Goal: Find contact information: Obtain details needed to contact an individual or organization

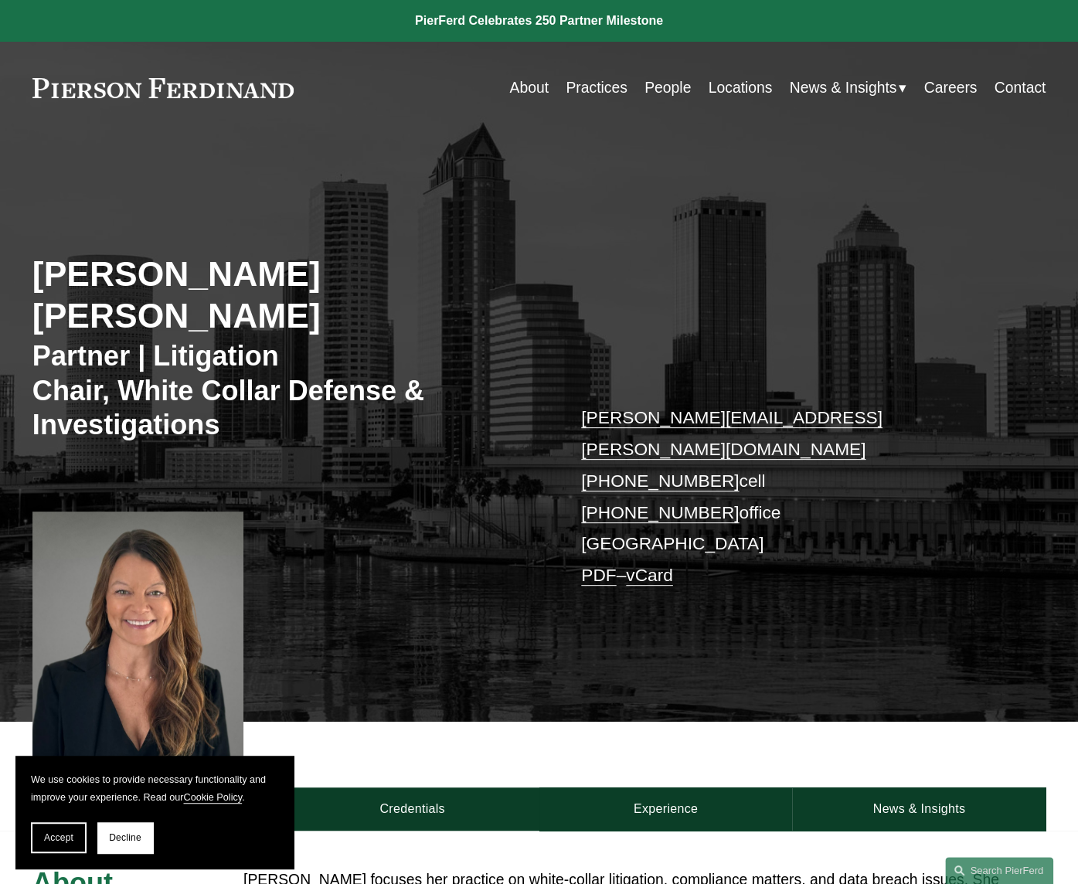
click at [1025, 478] on div "Nicole Hughes Waid Partner | Litigation Chair, White Collar Defense & Investiga…" at bounding box center [539, 444] width 1078 height 556
drag, startPoint x: 827, startPoint y: 386, endPoint x: 796, endPoint y: 386, distance: 30.9
click at [796, 402] on p "nicole.waid@pierferd.com +1.202.906.9572 cell +1.239.673.2689 office Tampa PDF …" at bounding box center [792, 496] width 422 height 189
click at [1045, 722] on div "About Credentials Experience News & Insights" at bounding box center [539, 776] width 1078 height 109
drag, startPoint x: 17, startPoint y: 91, endPoint x: 315, endPoint y: 91, distance: 298.3
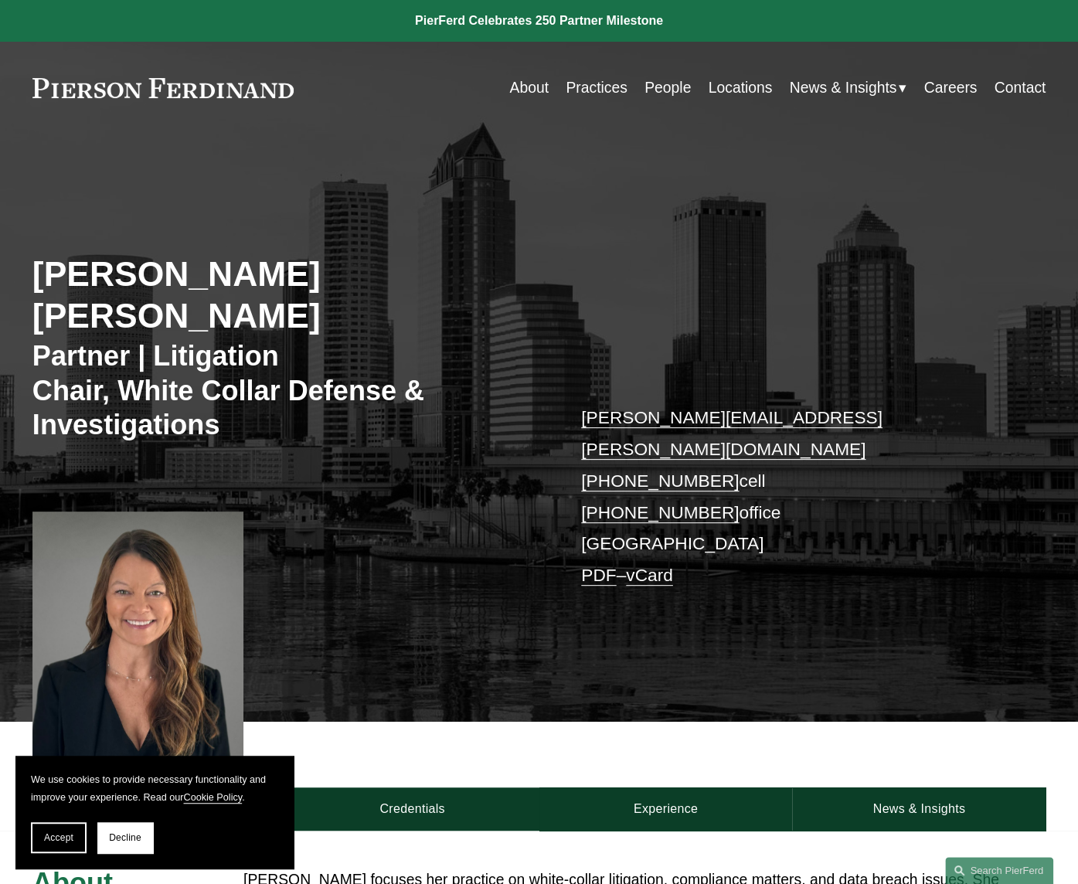
click at [315, 91] on div "Skip to Content About Practices People Locations" at bounding box center [539, 88] width 1078 height 92
click at [510, 83] on link "About" at bounding box center [528, 88] width 39 height 30
click at [1062, 722] on div "About Credentials Experience News & Insights" at bounding box center [539, 776] width 1078 height 109
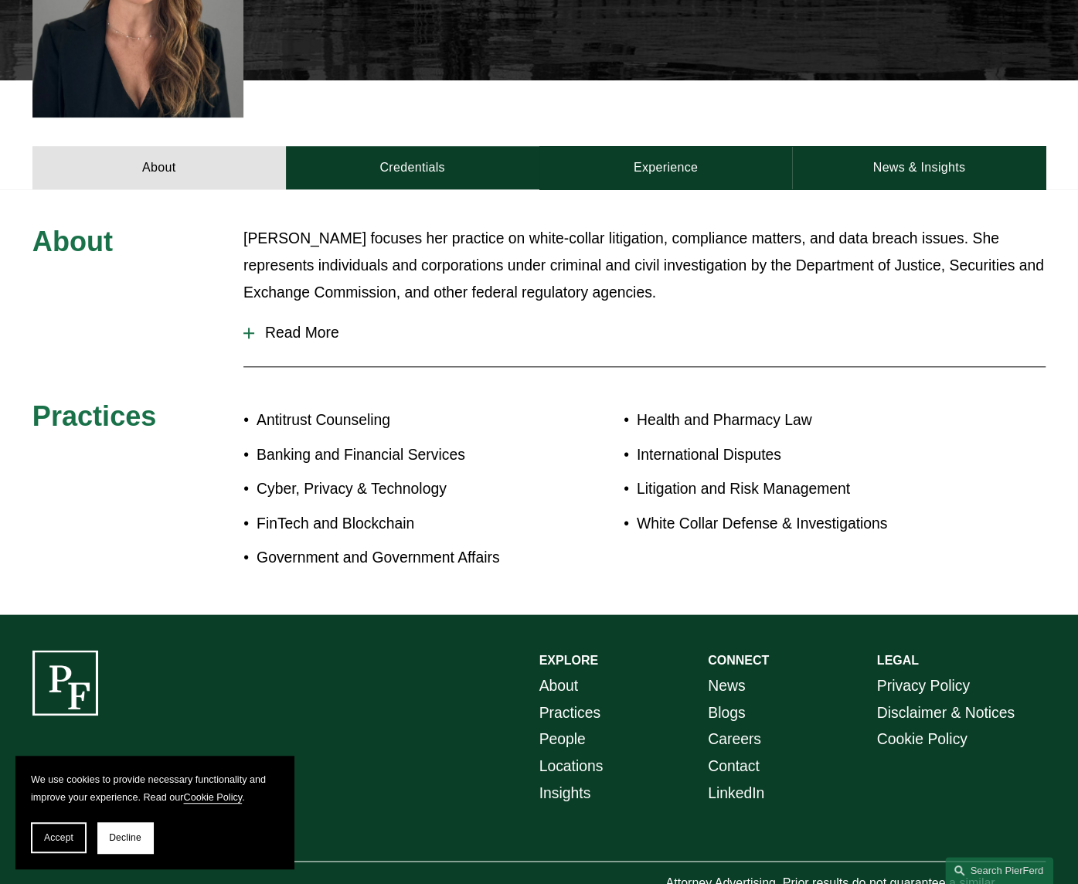
scroll to position [648, 0]
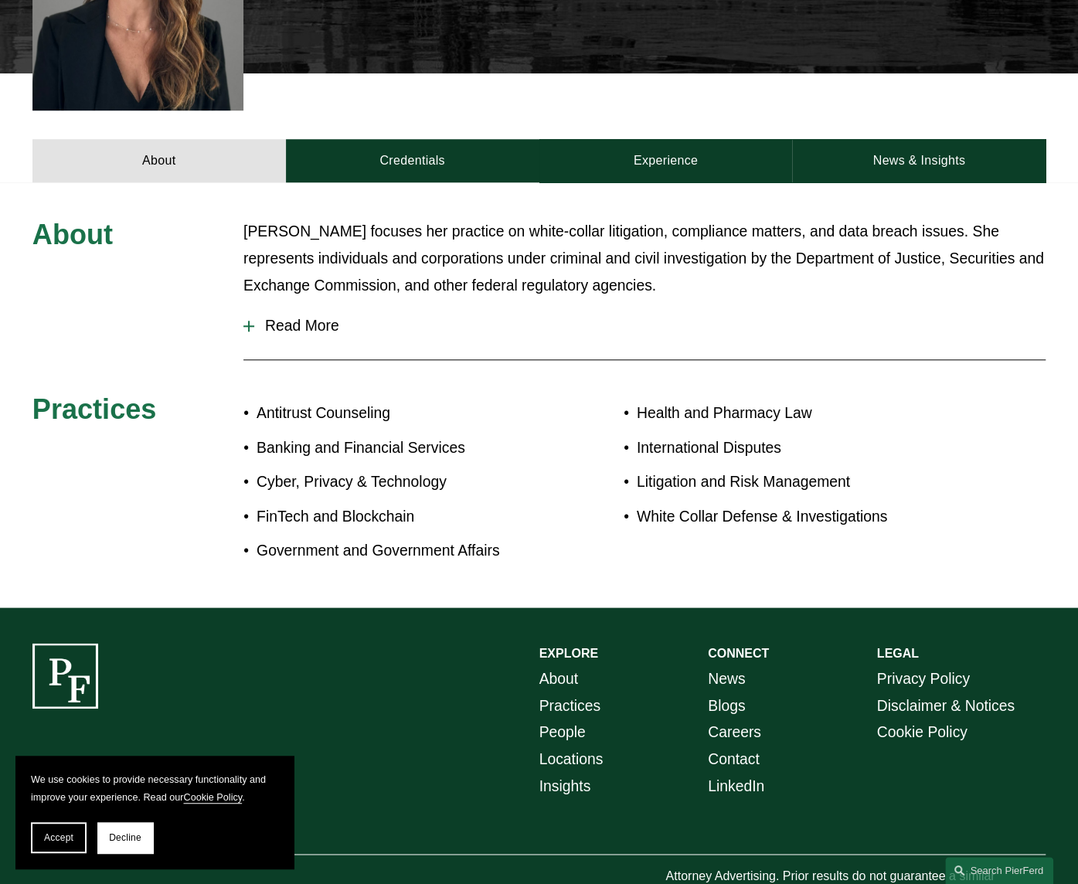
click at [559, 665] on link "About" at bounding box center [558, 678] width 39 height 27
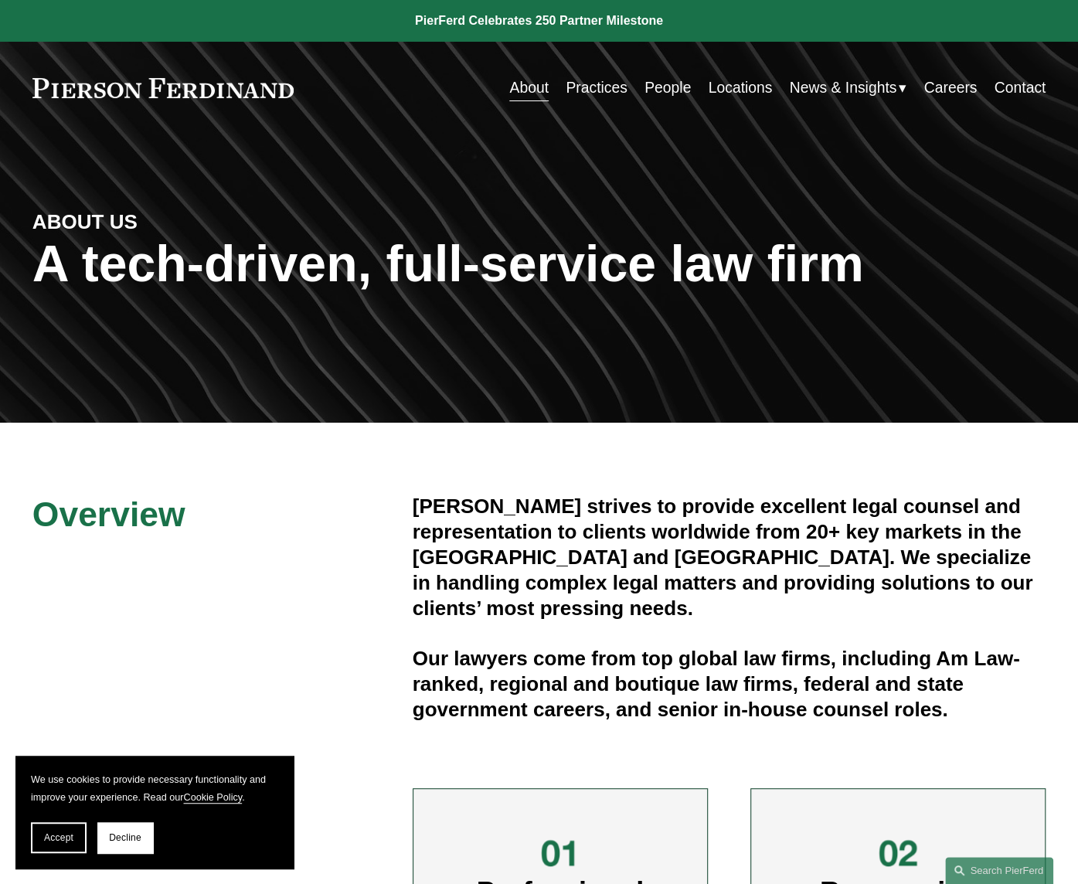
click at [1018, 588] on h4 "[PERSON_NAME] strives to provide excellent legal counsel and representation to …" at bounding box center [730, 557] width 634 height 127
drag, startPoint x: 876, startPoint y: 620, endPoint x: 865, endPoint y: 614, distance: 12.5
click at [876, 620] on div "[PERSON_NAME] strives to provide excellent legal counsel and representation to …" at bounding box center [730, 608] width 634 height 229
click at [777, 427] on div "Overview [PERSON_NAME] strives to provide excellent legal counsel and represent…" at bounding box center [539, 837] width 1078 height 828
